Goal: Transaction & Acquisition: Download file/media

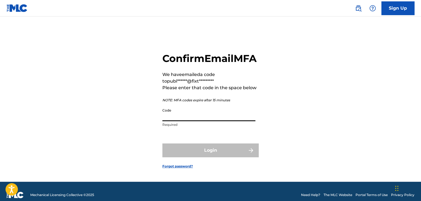
click at [184, 121] on input "Code" at bounding box center [208, 113] width 93 height 16
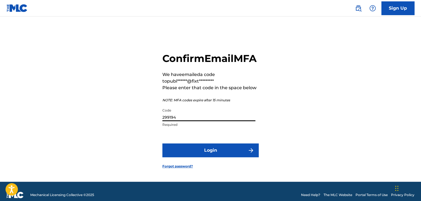
type input "299194"
click at [294, 135] on div "Confirm Email MFA We have emailed a code to publ******@fixt********* Please ent…" at bounding box center [210, 105] width 385 height 151
click at [232, 153] on button "Login" at bounding box center [210, 150] width 96 height 14
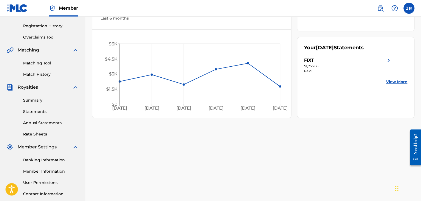
scroll to position [110, 0]
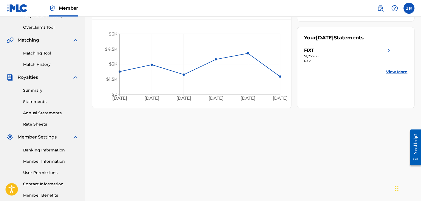
click at [34, 100] on link "Statements" at bounding box center [51, 102] width 56 height 6
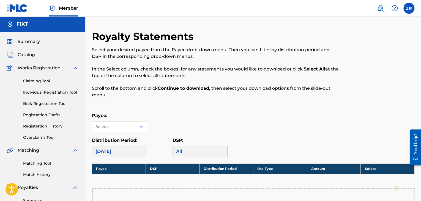
click at [118, 125] on div "Select..." at bounding box center [113, 127] width 37 height 6
click at [116, 137] on div "FIXT" at bounding box center [119, 139] width 54 height 14
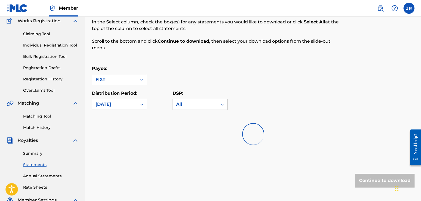
scroll to position [55, 0]
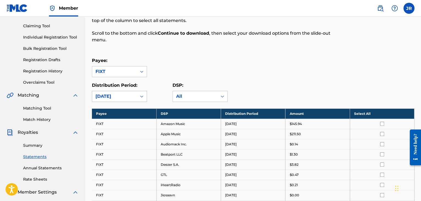
click at [130, 95] on div "[DATE]" at bounding box center [114, 96] width 38 height 7
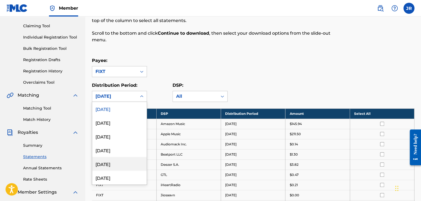
click at [123, 167] on div "[DATE]" at bounding box center [119, 164] width 54 height 14
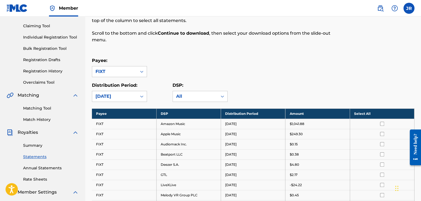
click at [295, 73] on div "Payee: FIXT" at bounding box center [253, 67] width 322 height 20
click at [360, 113] on th "Select All" at bounding box center [382, 113] width 64 height 10
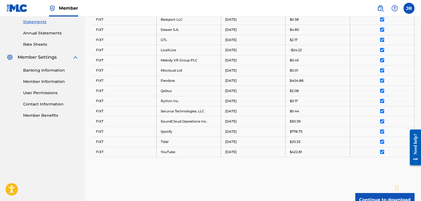
scroll to position [193, 0]
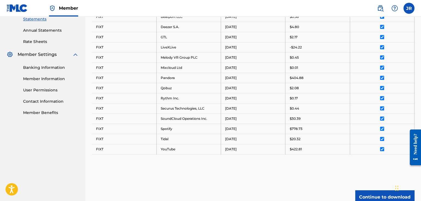
click at [378, 197] on button "Continue to download" at bounding box center [384, 197] width 59 height 14
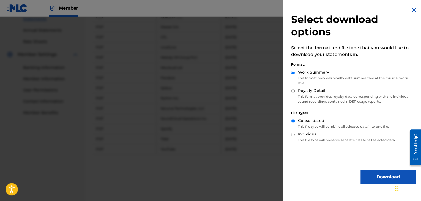
click at [373, 178] on button "Download" at bounding box center [387, 177] width 55 height 14
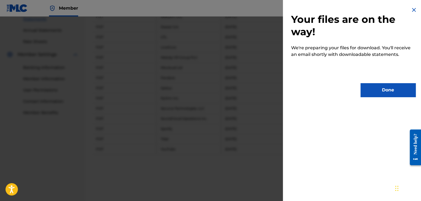
click at [380, 92] on button "Done" at bounding box center [387, 90] width 55 height 14
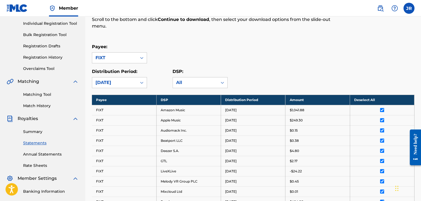
scroll to position [0, 0]
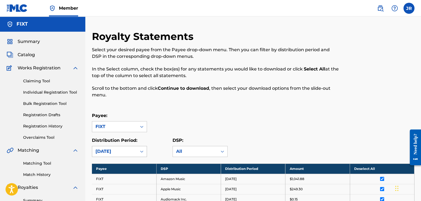
click at [129, 151] on div "[DATE]" at bounding box center [119, 151] width 55 height 11
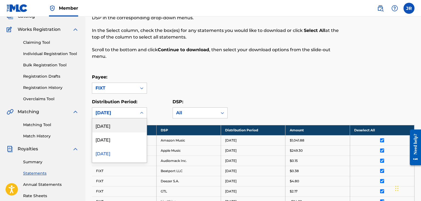
scroll to position [28, 0]
click at [109, 139] on div "[DATE]" at bounding box center [119, 139] width 54 height 14
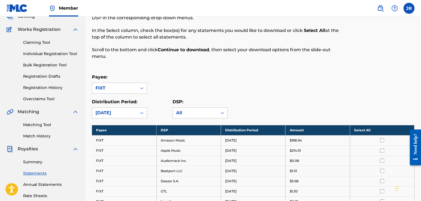
click at [357, 130] on th "Select All" at bounding box center [382, 130] width 64 height 10
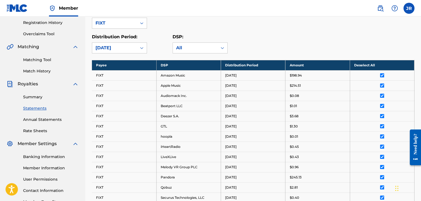
scroll to position [204, 0]
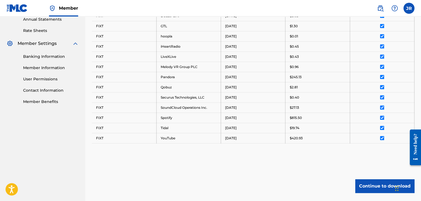
click at [379, 185] on button "Continue to download" at bounding box center [384, 186] width 59 height 14
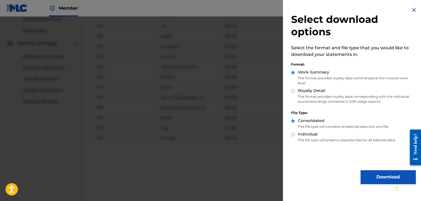
click at [373, 175] on button "Download" at bounding box center [387, 177] width 55 height 14
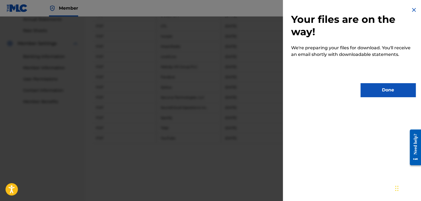
click at [382, 93] on button "Done" at bounding box center [387, 90] width 55 height 14
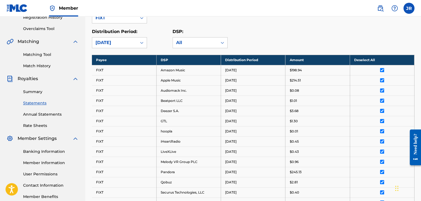
scroll to position [39, 0]
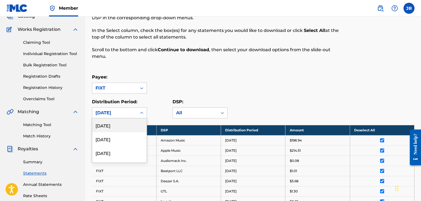
click at [113, 111] on div "[DATE]" at bounding box center [114, 112] width 38 height 7
click at [111, 151] on div "[DATE]" at bounding box center [119, 153] width 54 height 14
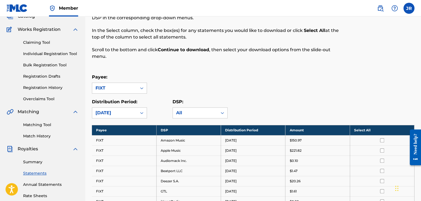
click at [366, 130] on th "Select All" at bounding box center [382, 130] width 64 height 10
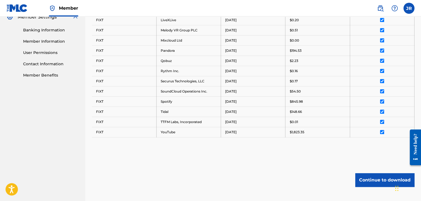
scroll to position [259, 0]
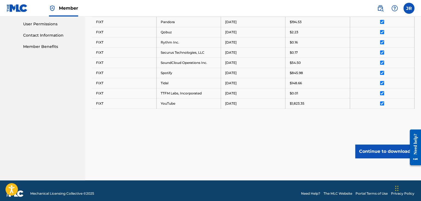
click at [379, 151] on button "Continue to download" at bounding box center [384, 151] width 59 height 14
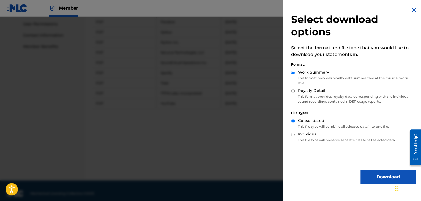
click at [292, 91] on input "Royalty Detail" at bounding box center [293, 91] width 4 height 4
radio input "true"
click at [292, 72] on input "Work Summary" at bounding box center [293, 73] width 4 height 4
radio input "true"
click at [378, 178] on button "Download" at bounding box center [387, 177] width 55 height 14
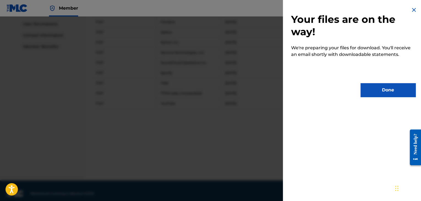
click at [381, 91] on button "Done" at bounding box center [387, 90] width 55 height 14
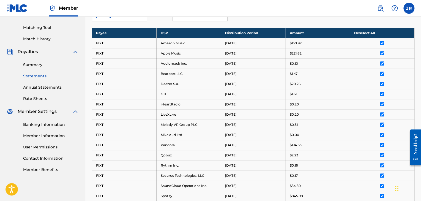
scroll to position [98, 0]
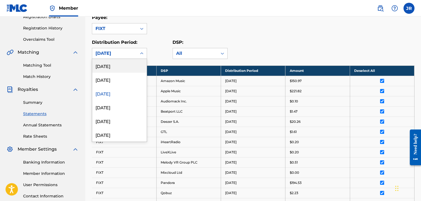
click at [127, 54] on div "[DATE]" at bounding box center [114, 53] width 38 height 7
click at [112, 118] on div "[DATE]" at bounding box center [119, 121] width 54 height 14
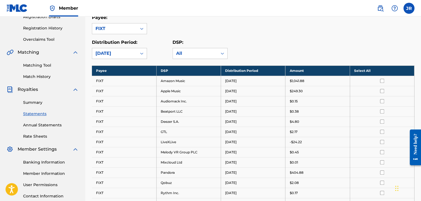
click at [362, 70] on th "Select All" at bounding box center [382, 70] width 64 height 10
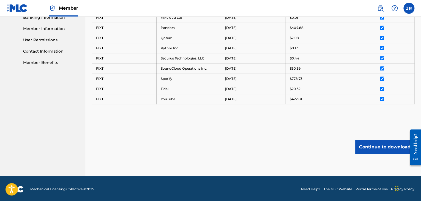
click at [380, 147] on button "Continue to download" at bounding box center [384, 147] width 59 height 14
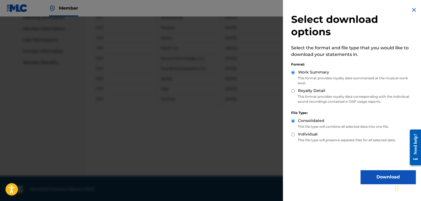
click at [291, 90] on input "Royalty Detail" at bounding box center [293, 91] width 4 height 4
radio input "true"
click at [385, 178] on button "Download" at bounding box center [387, 177] width 55 height 14
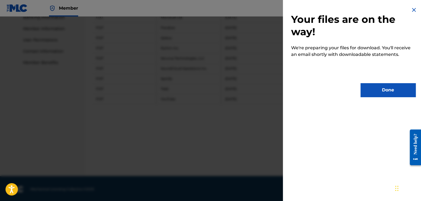
click at [387, 91] on button "Done" at bounding box center [387, 90] width 55 height 14
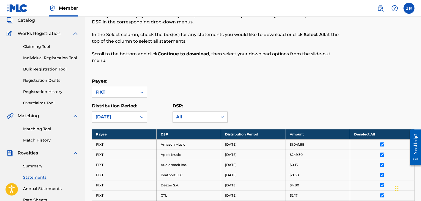
scroll to position [0, 0]
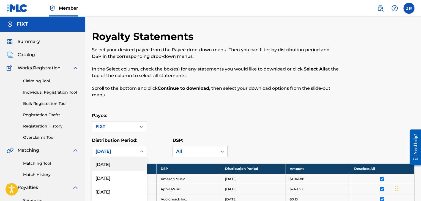
click at [123, 153] on div "53 results available. Use Up and Down to choose options, press Enter to select …" at bounding box center [119, 151] width 55 height 11
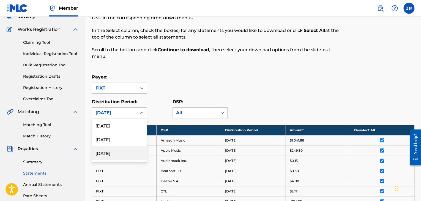
scroll to position [28, 0]
click at [122, 140] on div "[DATE]" at bounding box center [119, 139] width 54 height 14
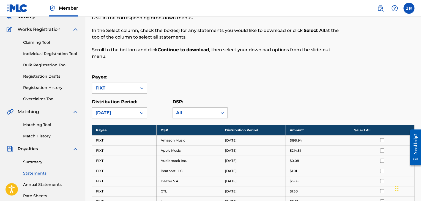
click at [354, 130] on th "Select All" at bounding box center [382, 130] width 64 height 10
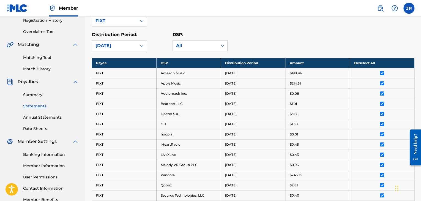
scroll to position [243, 0]
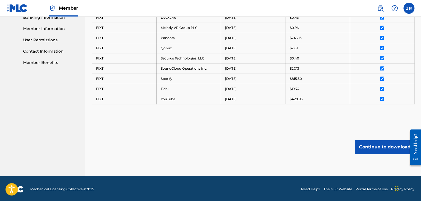
click at [383, 145] on button "Continue to download" at bounding box center [384, 147] width 59 height 14
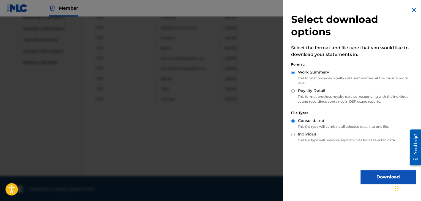
click at [301, 92] on label "Royalty Detail" at bounding box center [311, 91] width 27 height 6
click at [295, 92] on input "Royalty Detail" at bounding box center [293, 91] width 4 height 4
radio input "true"
click at [371, 174] on button "Download" at bounding box center [387, 177] width 55 height 14
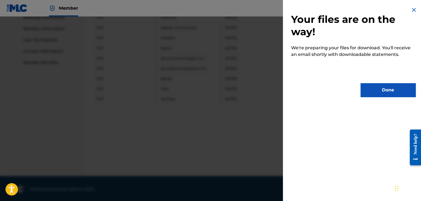
click at [393, 91] on button "Done" at bounding box center [387, 90] width 55 height 14
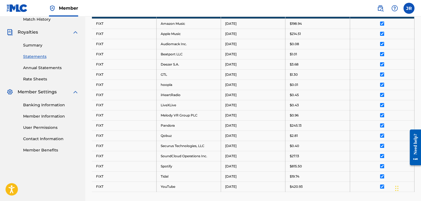
scroll to position [78, 0]
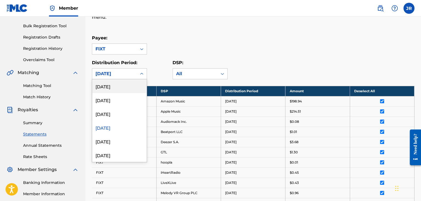
click at [124, 74] on div "[DATE]" at bounding box center [114, 73] width 38 height 7
click at [116, 114] on div "[DATE]" at bounding box center [119, 114] width 54 height 14
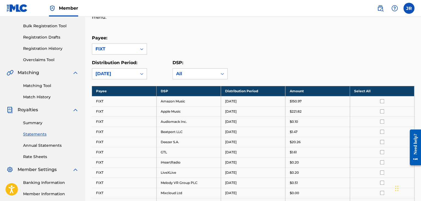
click at [359, 89] on th "Select All" at bounding box center [382, 91] width 64 height 10
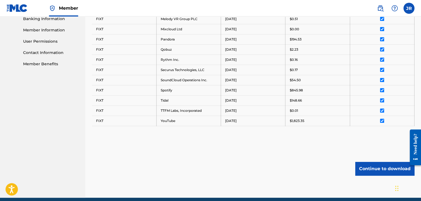
scroll to position [236, 0]
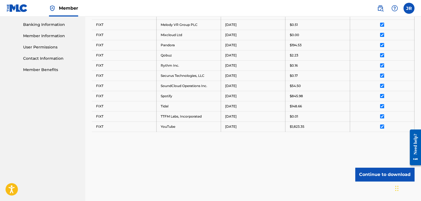
click at [376, 176] on button "Continue to download" at bounding box center [384, 175] width 59 height 14
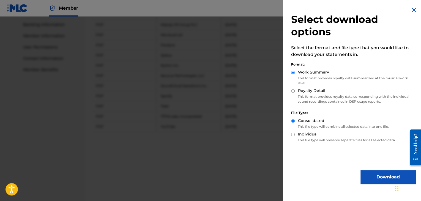
click at [315, 97] on p "This format provides royalty data corresponding with the individual sound recor…" at bounding box center [353, 99] width 124 height 10
click at [314, 91] on label "Royalty Detail" at bounding box center [311, 91] width 27 height 6
click at [295, 91] on input "Royalty Detail" at bounding box center [293, 91] width 4 height 4
radio input "true"
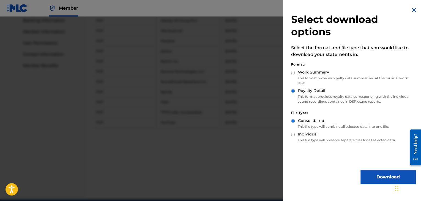
scroll to position [263, 0]
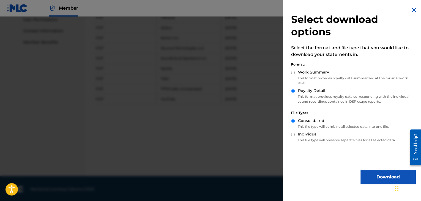
click at [378, 175] on button "Download" at bounding box center [387, 177] width 55 height 14
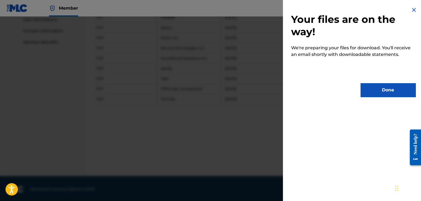
click at [389, 89] on button "Done" at bounding box center [387, 90] width 55 height 14
